Goal: Find specific page/section: Find specific page/section

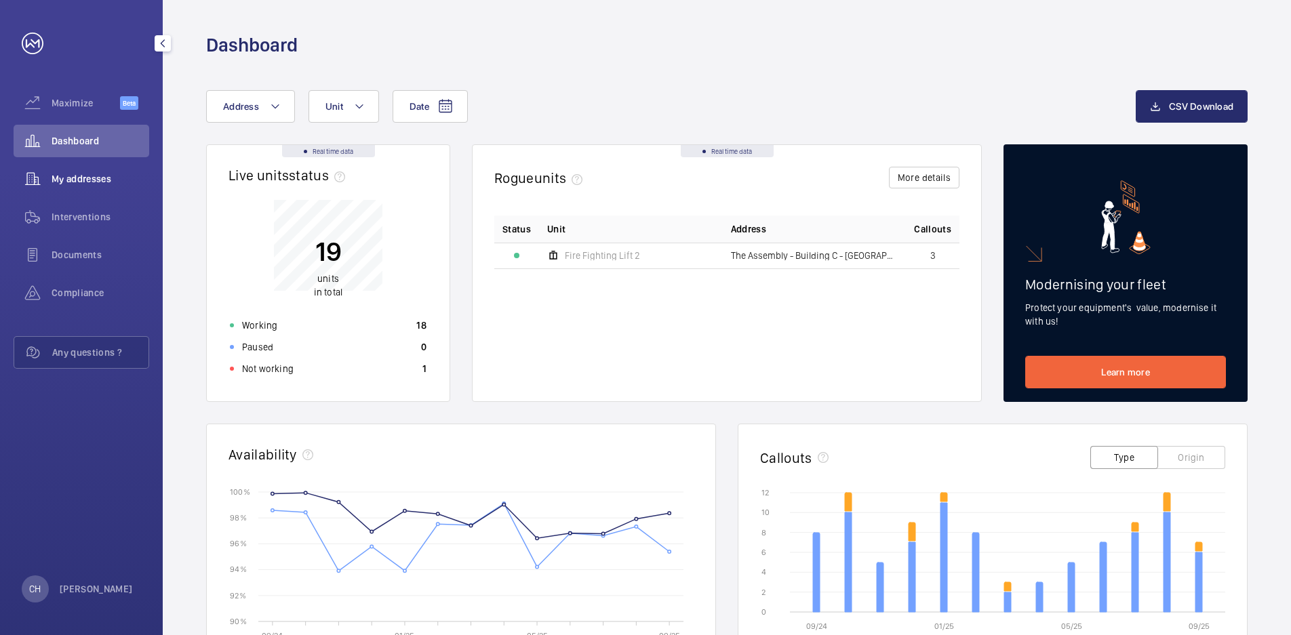
click at [127, 170] on div "My addresses" at bounding box center [82, 179] width 136 height 33
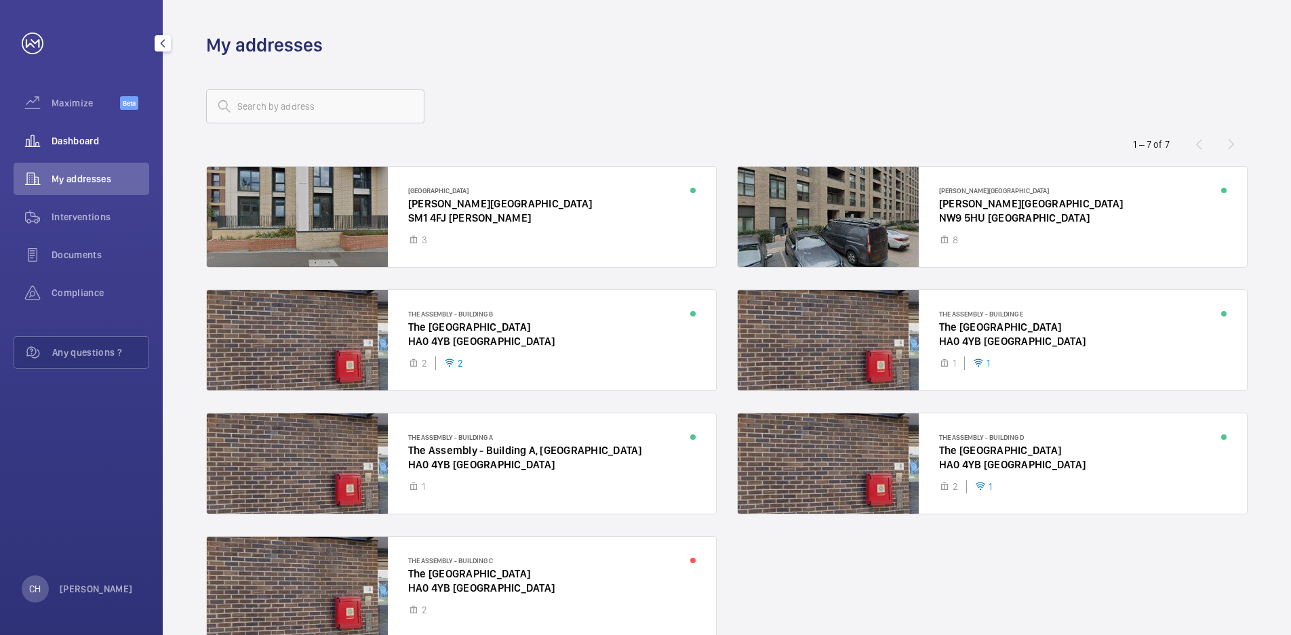
click at [104, 146] on span "Dashboard" at bounding box center [101, 141] width 98 height 14
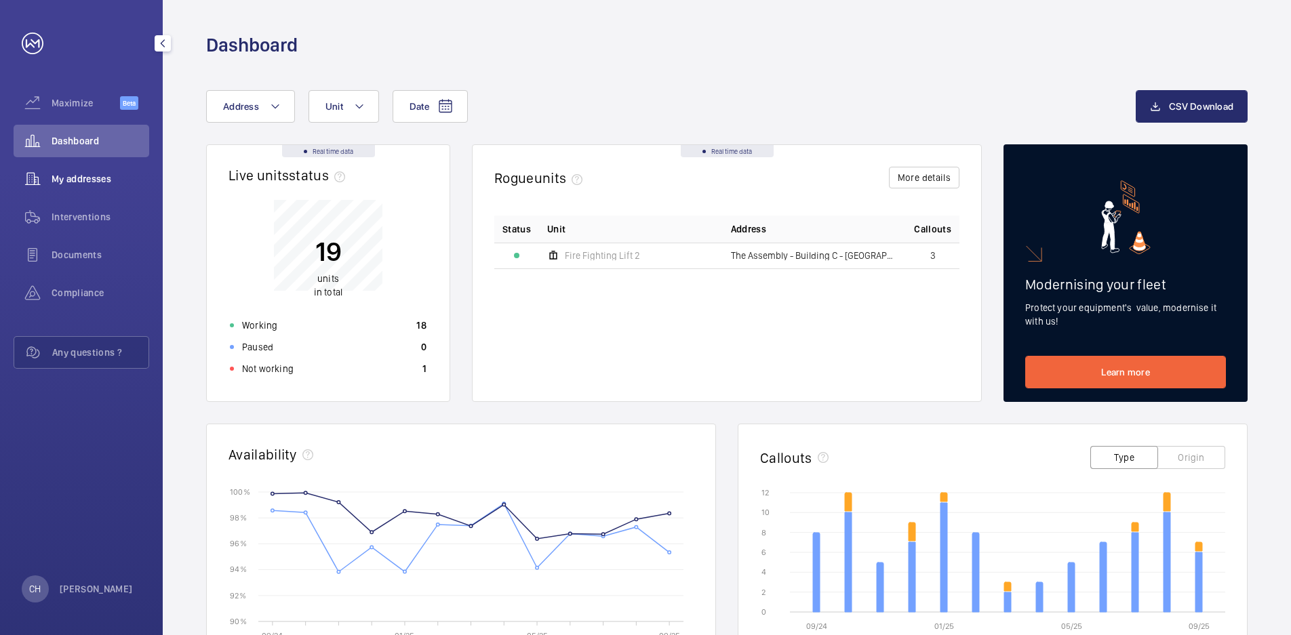
click at [98, 165] on div "My addresses" at bounding box center [82, 179] width 136 height 33
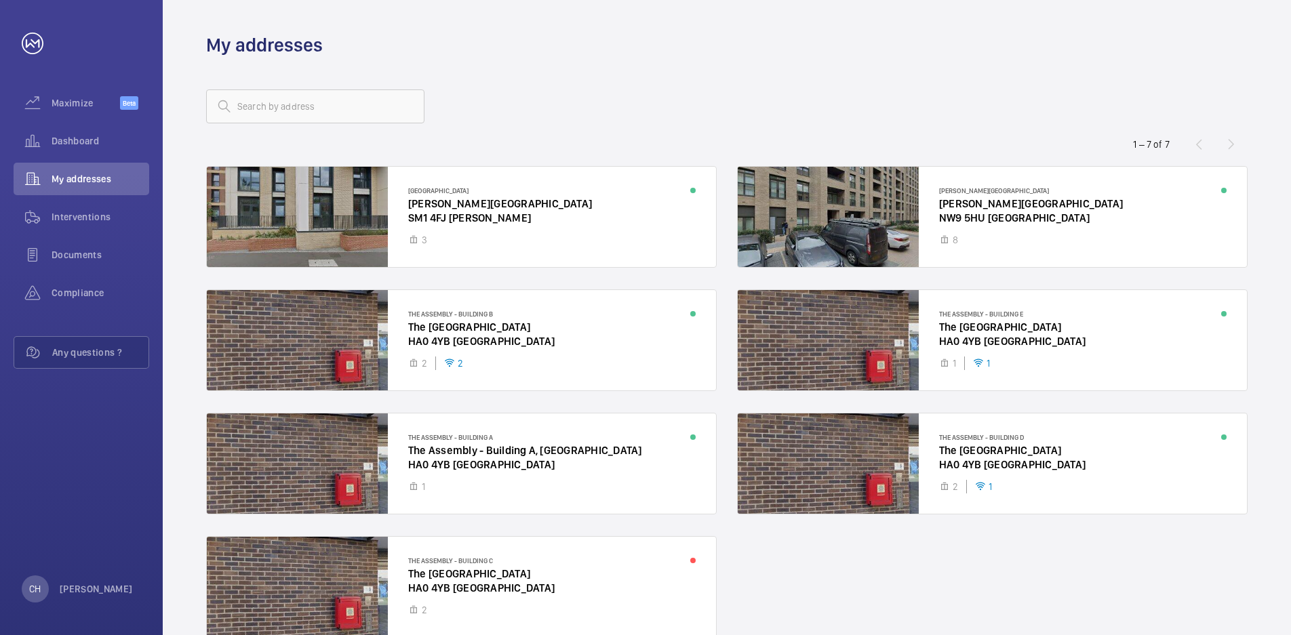
scroll to position [71, 0]
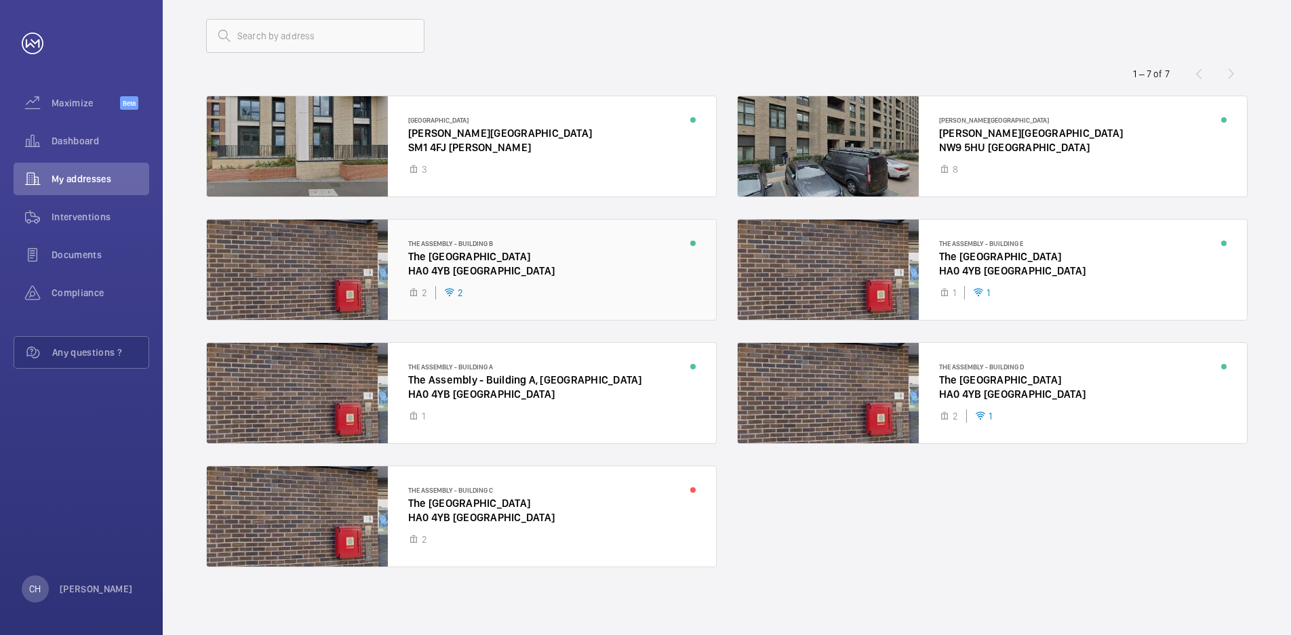
click at [539, 252] on div at bounding box center [461, 270] width 509 height 100
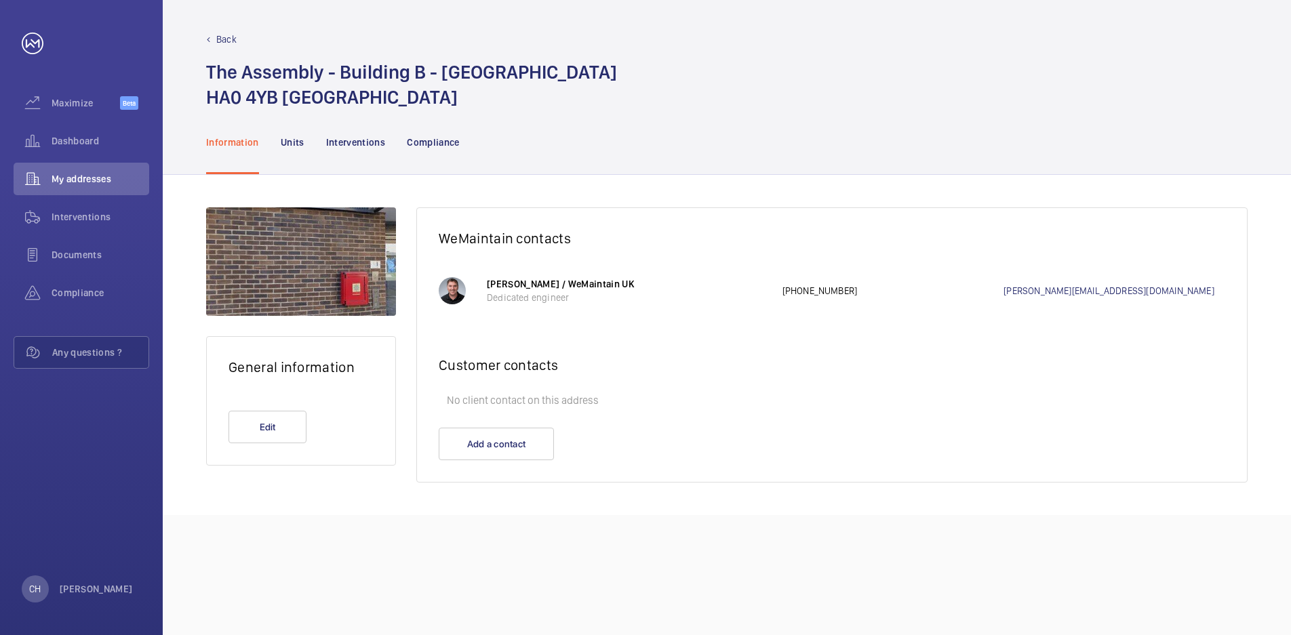
click at [304, 136] on nav "Information Units Interventions Compliance" at bounding box center [333, 142] width 254 height 64
click at [276, 149] on nav "Information Units Interventions Compliance" at bounding box center [333, 142] width 254 height 64
click at [283, 149] on div "Units" at bounding box center [293, 142] width 24 height 64
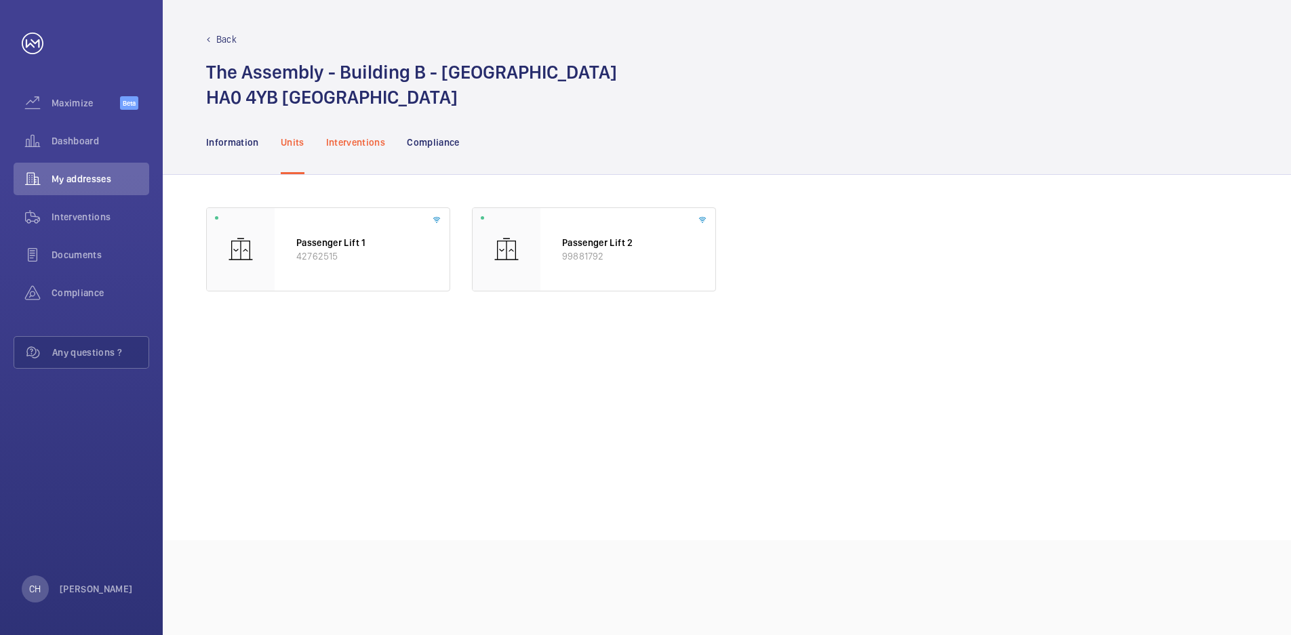
click at [370, 149] on div "Interventions" at bounding box center [356, 142] width 60 height 64
